Goal: Entertainment & Leisure: Consume media (video, audio)

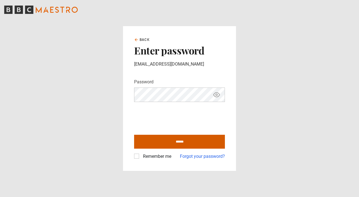
click at [164, 139] on input "******" at bounding box center [179, 142] width 91 height 14
type input "**********"
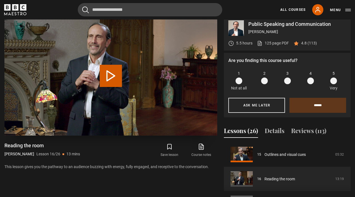
scroll to position [242, 1]
click at [106, 76] on button "Play Lesson Reading the room" at bounding box center [111, 76] width 22 height 22
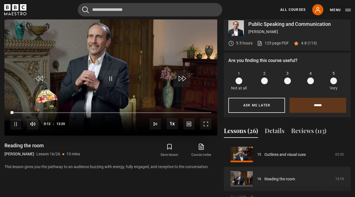
click at [208, 124] on span "Video Player" at bounding box center [205, 123] width 11 height 11
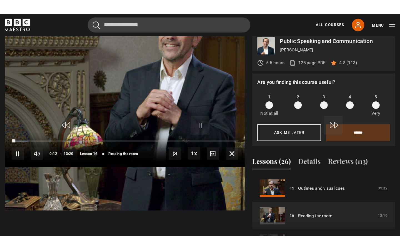
scroll to position [242, 0]
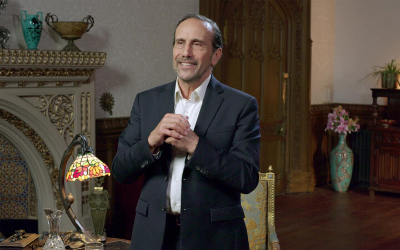
click at [355, 70] on video "Video Player" at bounding box center [200, 125] width 400 height 250
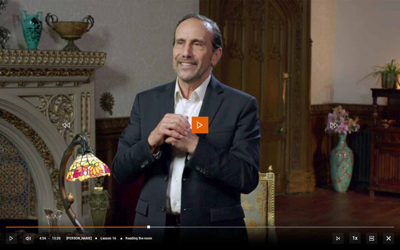
click at [355, 70] on video "Video Player" at bounding box center [200, 125] width 400 height 250
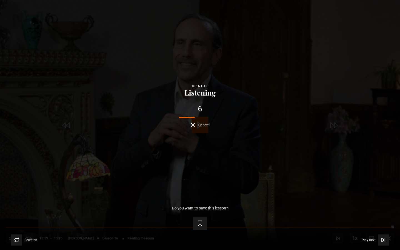
click at [195, 128] on div "Lesson Completed Up next Listening 6 Cancel Do you want to save this lesson? Sa…" at bounding box center [200, 125] width 400 height 250
click at [199, 126] on span "Cancel" at bounding box center [204, 125] width 12 height 4
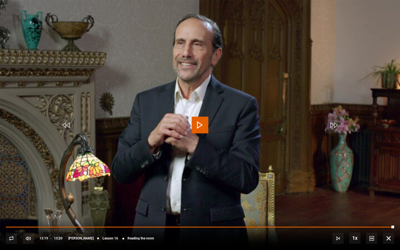
click at [335, 126] on span "Video Player" at bounding box center [333, 125] width 17 height 17
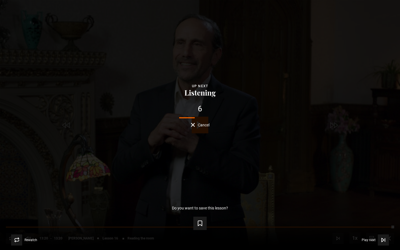
click at [193, 91] on button "Listening" at bounding box center [200, 93] width 34 height 8
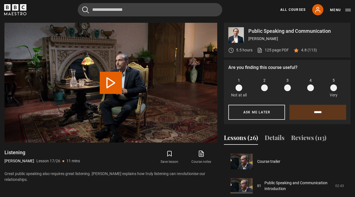
scroll to position [391, 0]
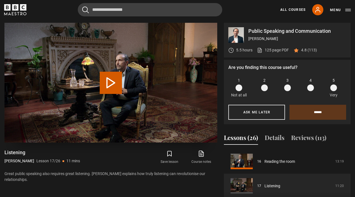
click at [111, 85] on button "Play Lesson Listening" at bounding box center [111, 83] width 22 height 22
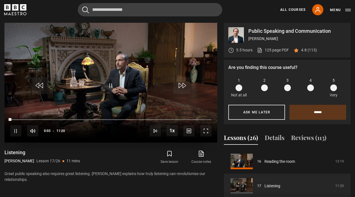
click at [202, 128] on span "Video Player" at bounding box center [205, 130] width 11 height 11
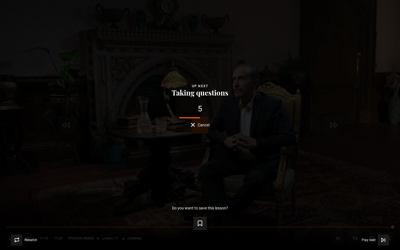
click at [206, 125] on span "Cancel" at bounding box center [204, 125] width 12 height 4
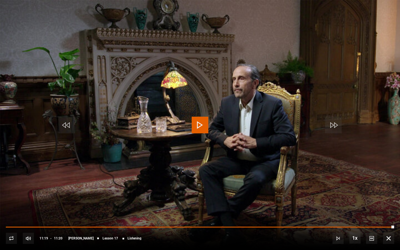
click at [355, 197] on span "Video Player" at bounding box center [388, 238] width 11 height 11
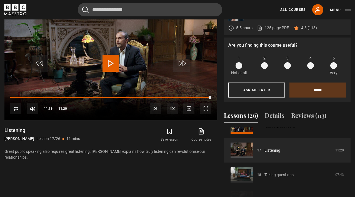
scroll to position [338, 0]
